Goal: Navigation & Orientation: Find specific page/section

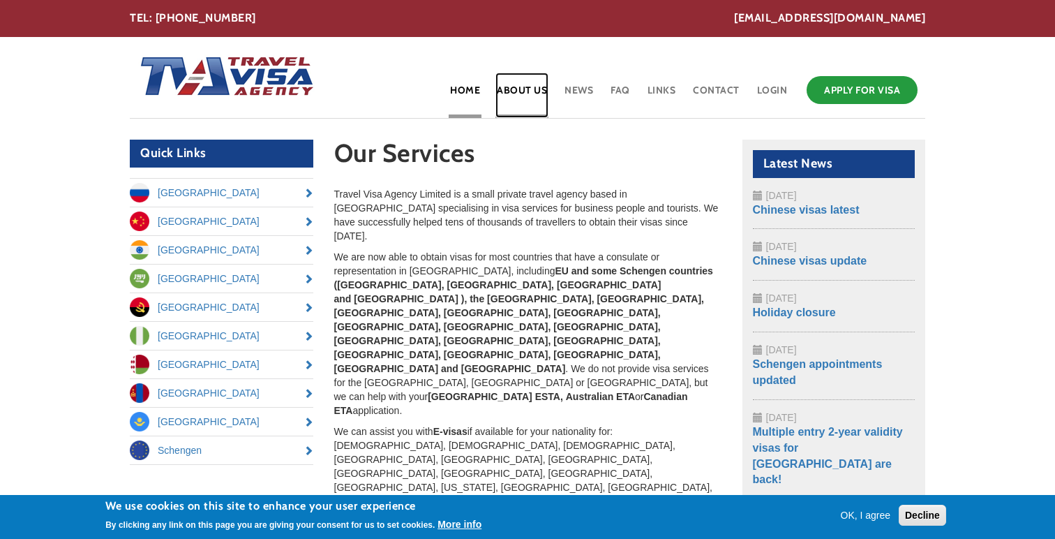
click at [512, 94] on link "About Us" at bounding box center [522, 95] width 53 height 45
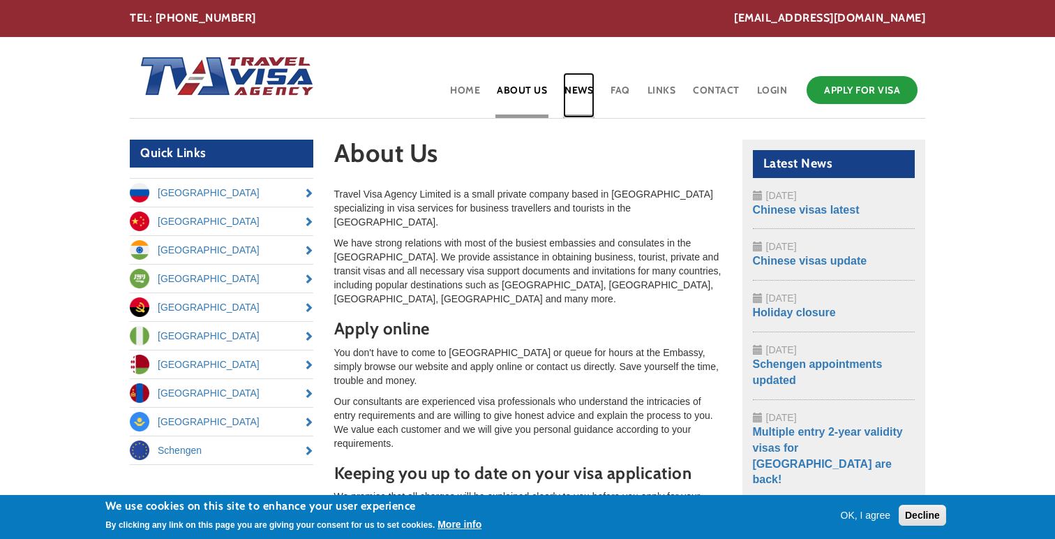
click at [579, 96] on link "News" at bounding box center [578, 95] width 31 height 45
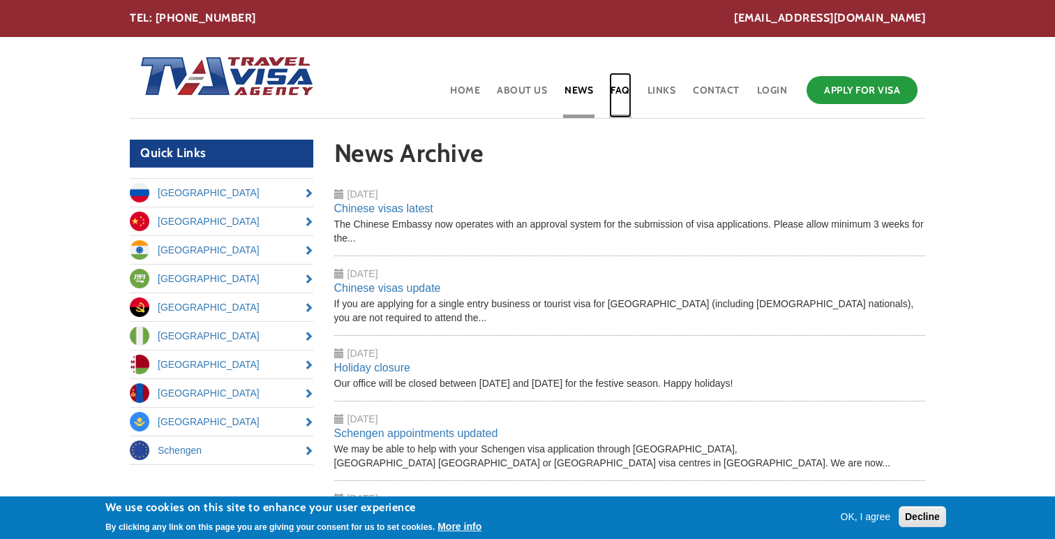
click at [620, 96] on link "FAQ" at bounding box center [620, 95] width 22 height 45
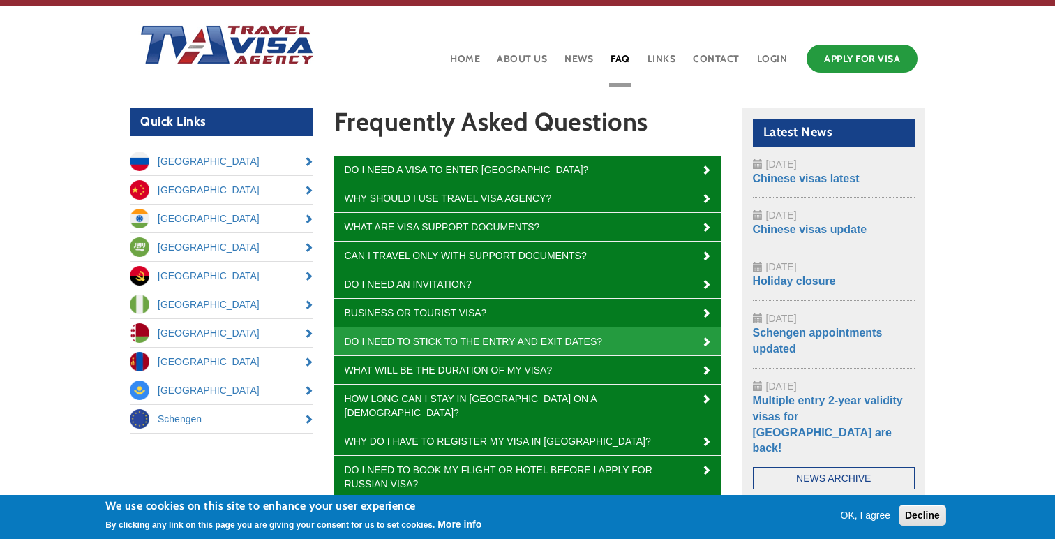
scroll to position [32, 0]
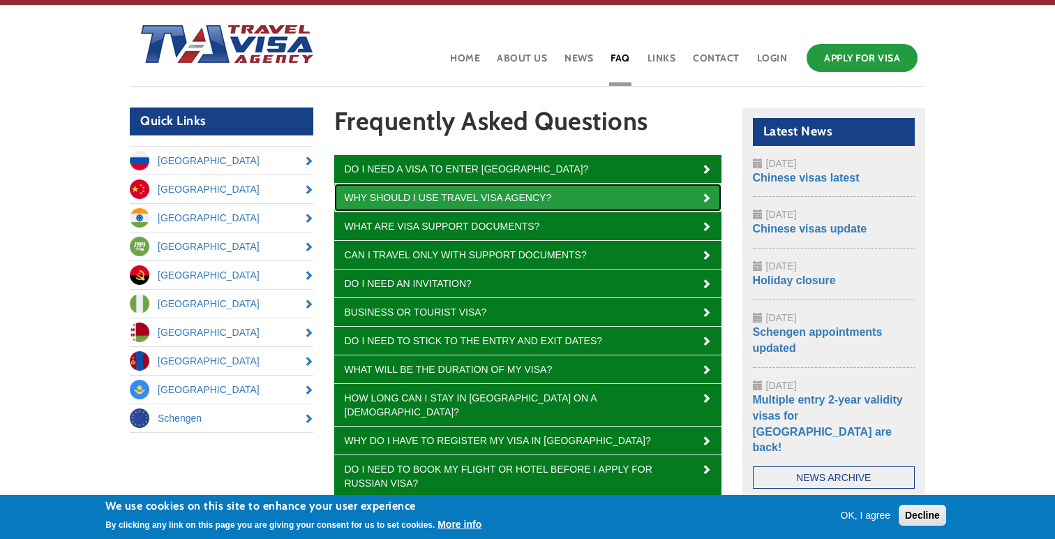
click at [565, 198] on link "Why should I use Travel Visa Agency?" at bounding box center [527, 198] width 387 height 28
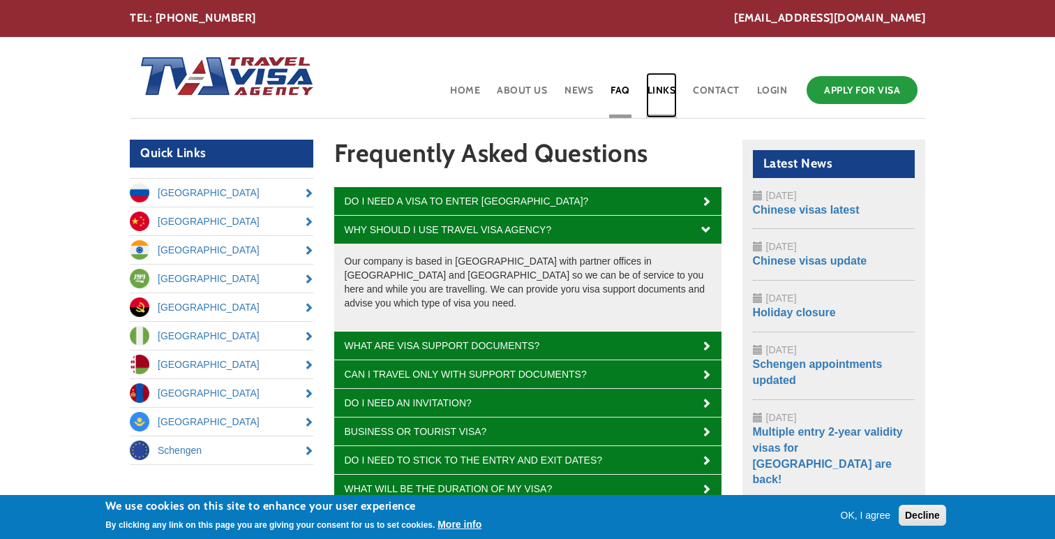
click at [662, 89] on link "Links" at bounding box center [661, 95] width 31 height 45
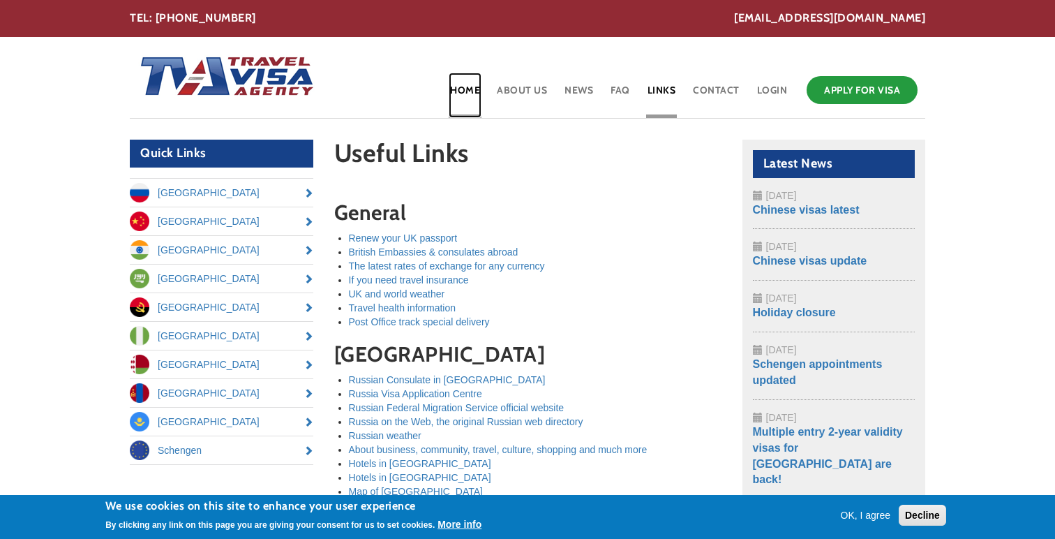
click at [466, 92] on link "Home" at bounding box center [465, 95] width 33 height 45
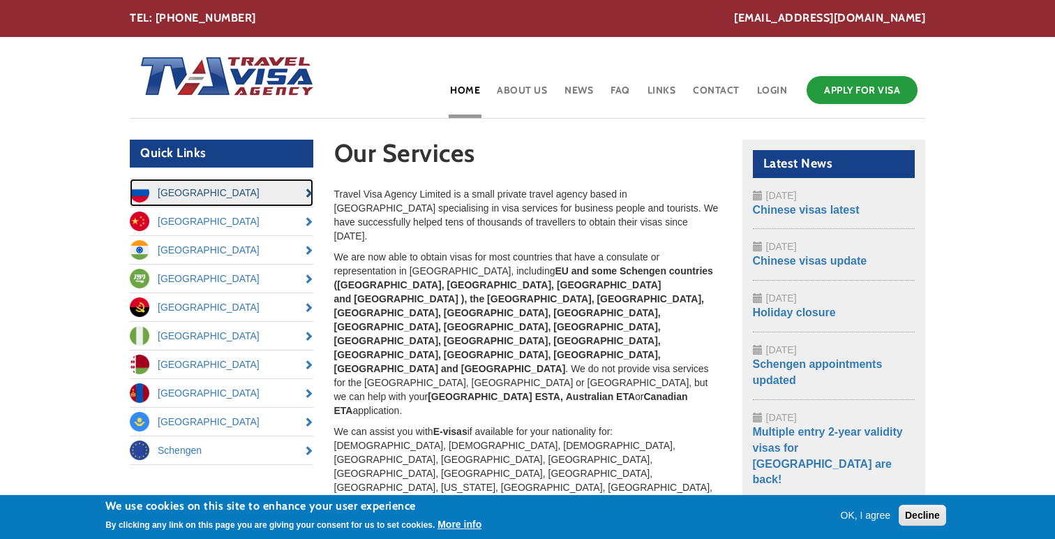
click at [195, 201] on link "[GEOGRAPHIC_DATA]" at bounding box center [222, 193] width 184 height 28
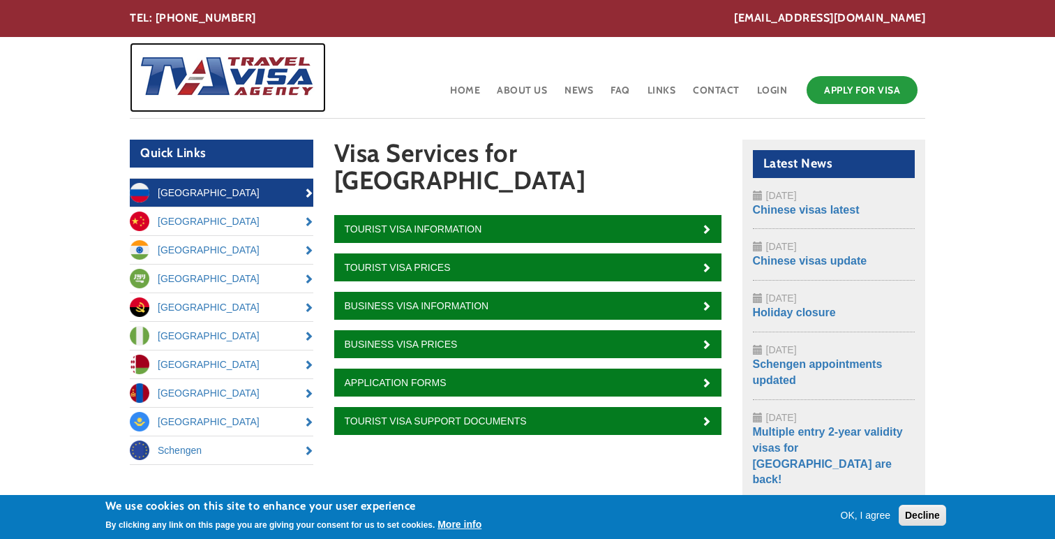
click at [271, 71] on img at bounding box center [223, 78] width 186 height 70
